Goal: Information Seeking & Learning: Learn about a topic

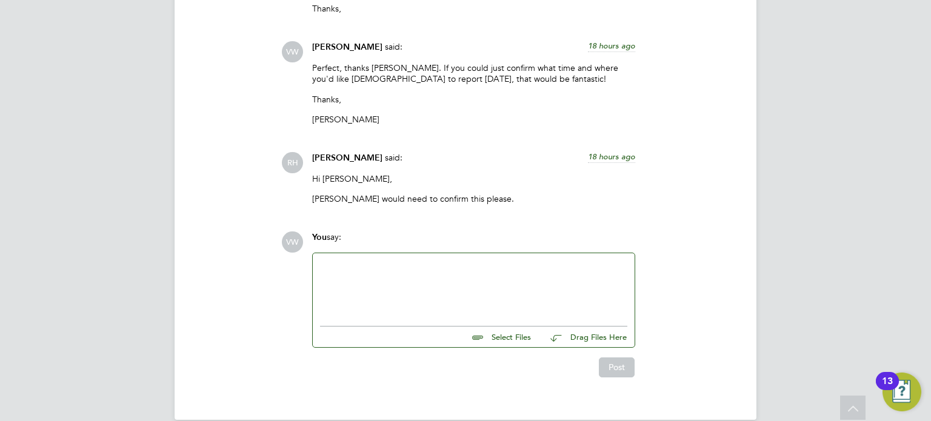
scroll to position [3035, 0]
click at [388, 261] on div at bounding box center [473, 287] width 307 height 52
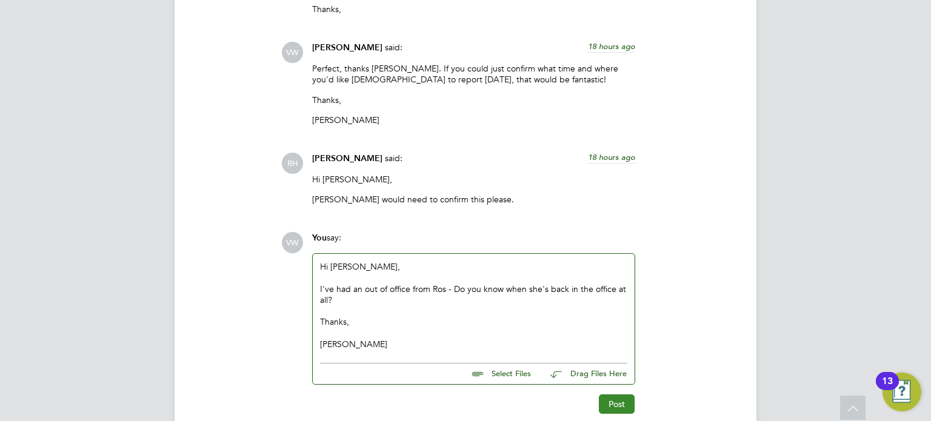
click at [618, 395] on button "Post" at bounding box center [617, 404] width 36 height 19
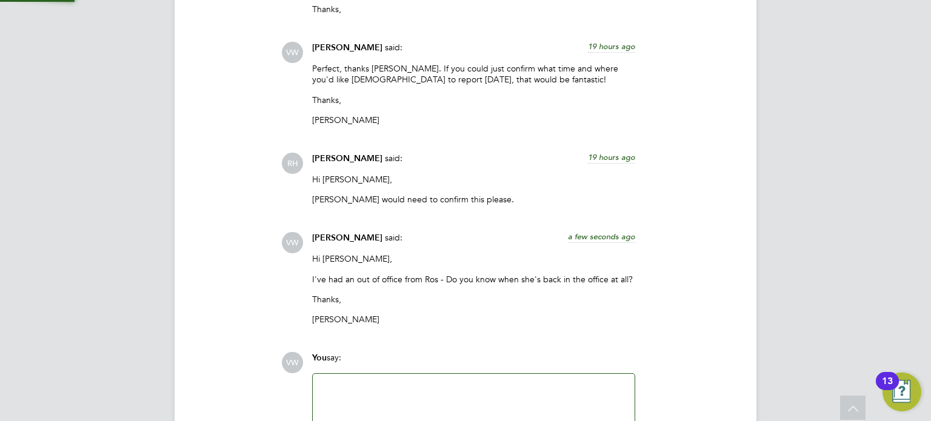
scroll to position [3156, 0]
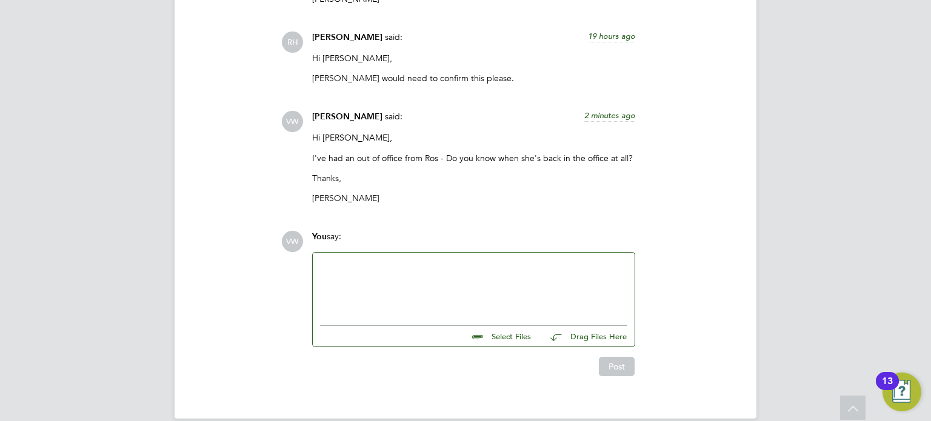
click at [582, 153] on p "I've had an out of office from Ros - Do you know when she's back in the office …" at bounding box center [473, 158] width 323 height 11
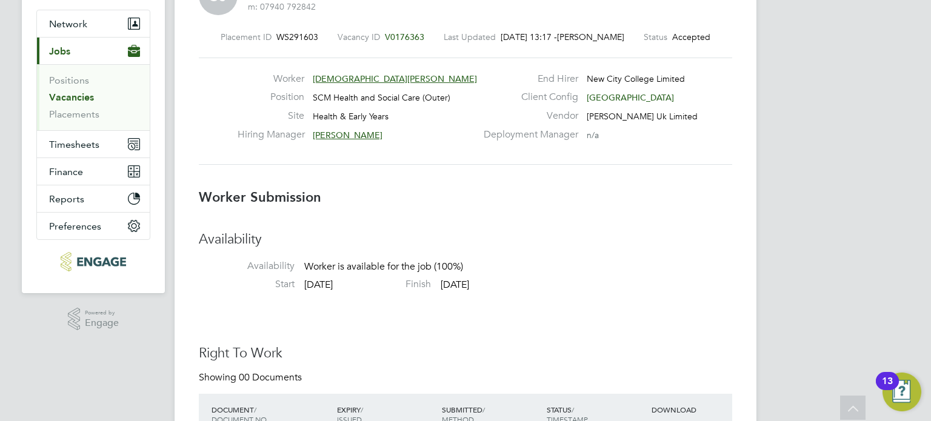
scroll to position [0, 0]
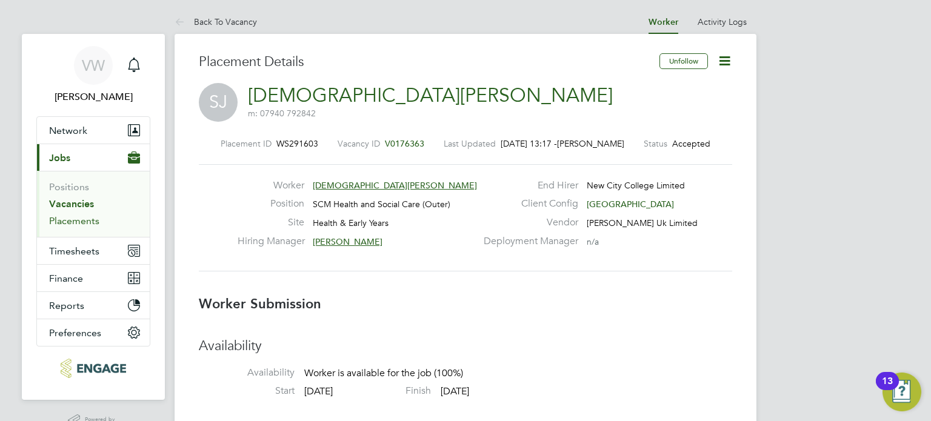
click at [72, 220] on link "Placements" at bounding box center [74, 221] width 50 height 12
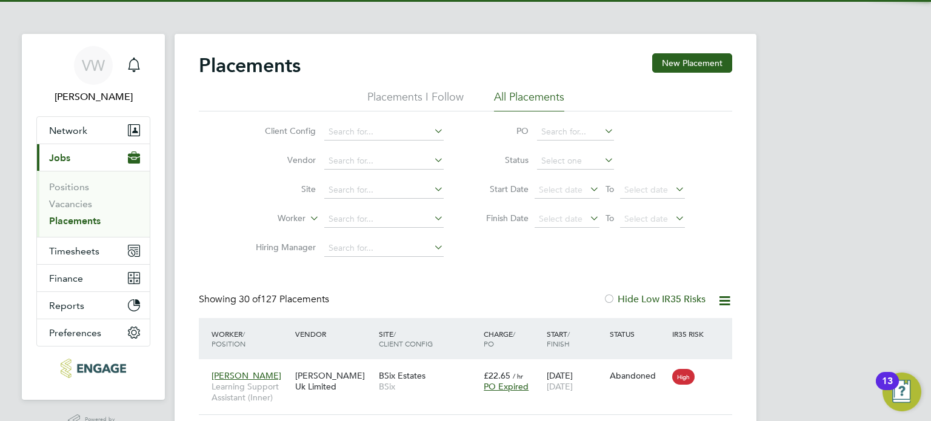
scroll to position [35, 105]
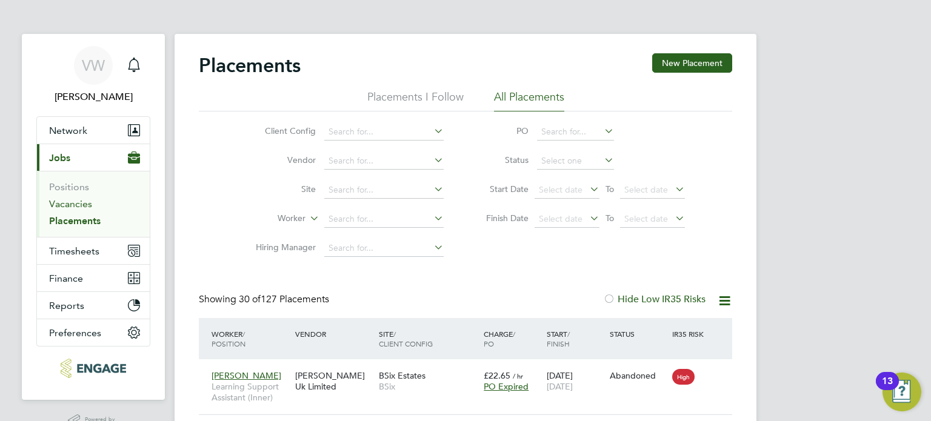
click at [75, 201] on link "Vacancies" at bounding box center [70, 204] width 43 height 12
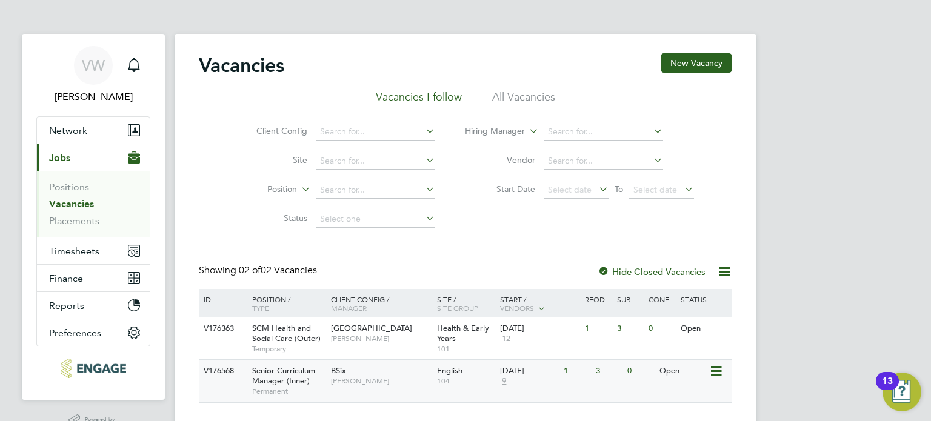
click at [238, 371] on div "V176568" at bounding box center [222, 371] width 42 height 22
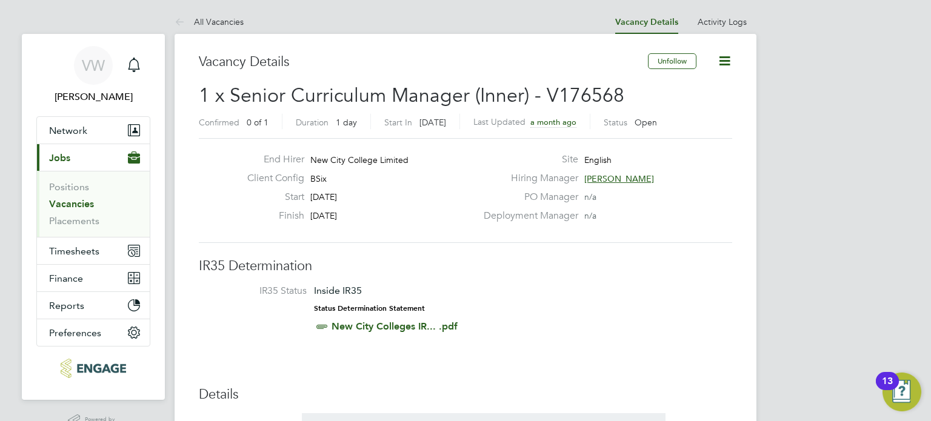
click at [502, 302] on li "IR35 Status Inside IR35 Status Determination Statement New City Colleges IR... …" at bounding box center [465, 311] width 509 height 53
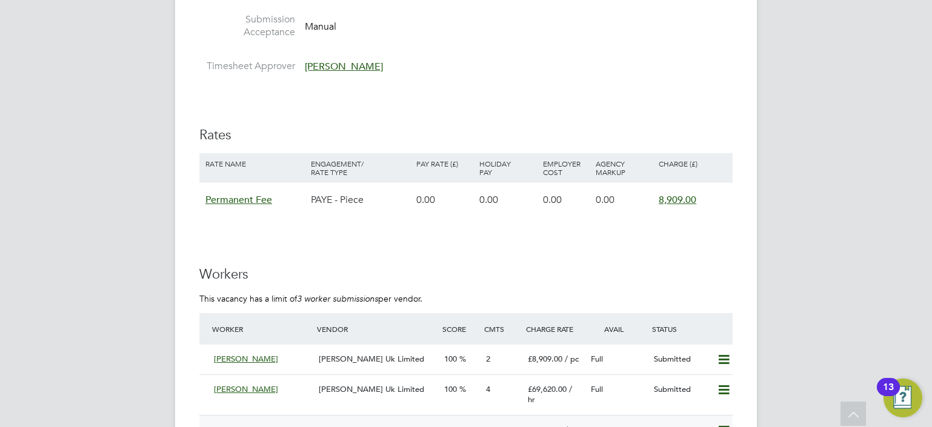
scroll to position [6, 6]
